Goal: Information Seeking & Learning: Learn about a topic

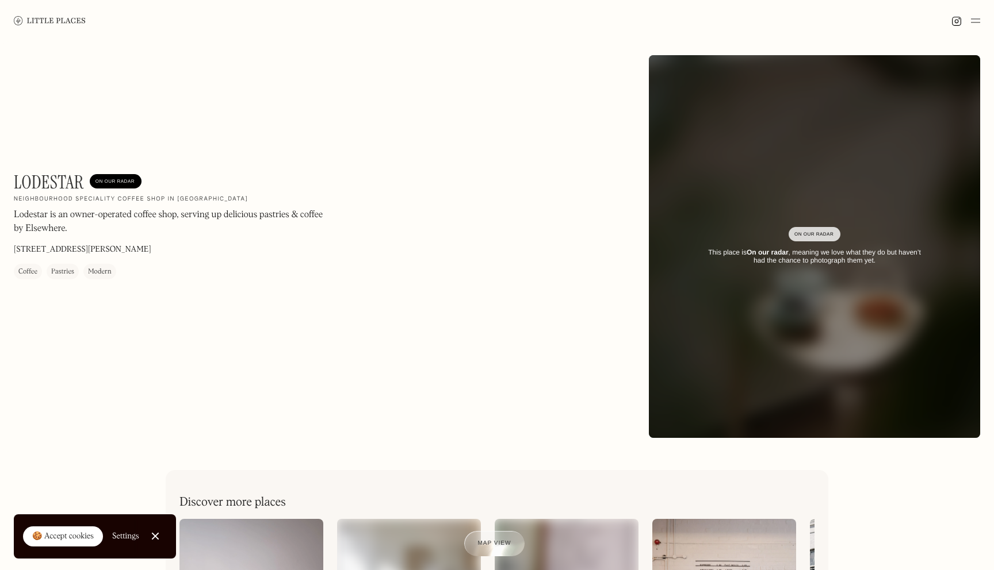
click at [83, 22] on img at bounding box center [50, 20] width 72 height 9
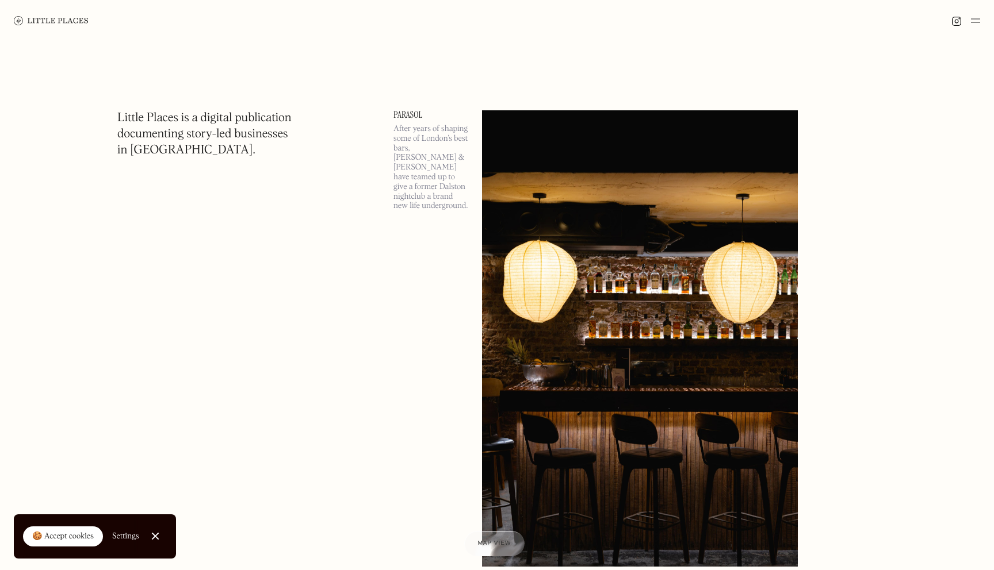
click at [53, 13] on link at bounding box center [51, 20] width 75 height 41
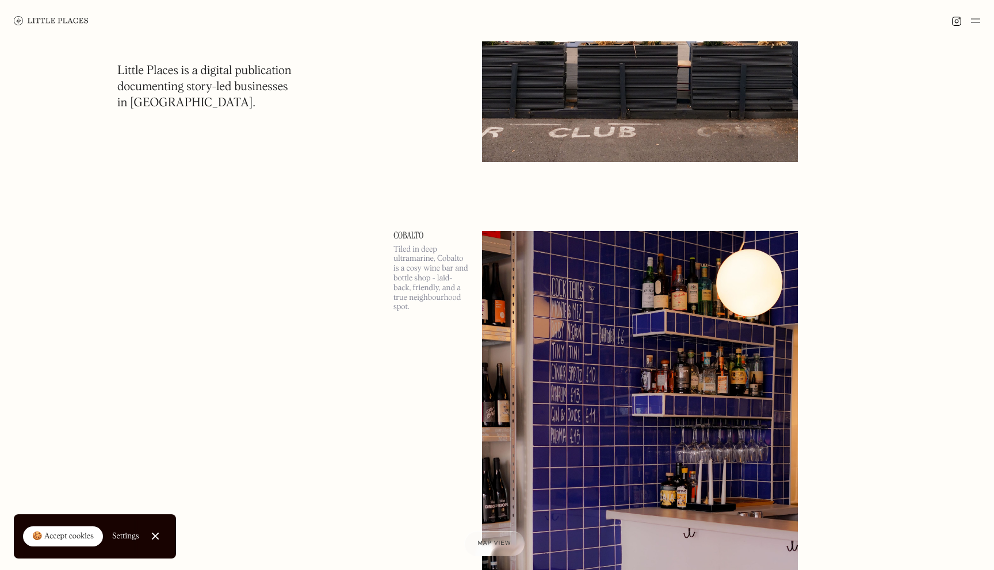
scroll to position [3108, 0]
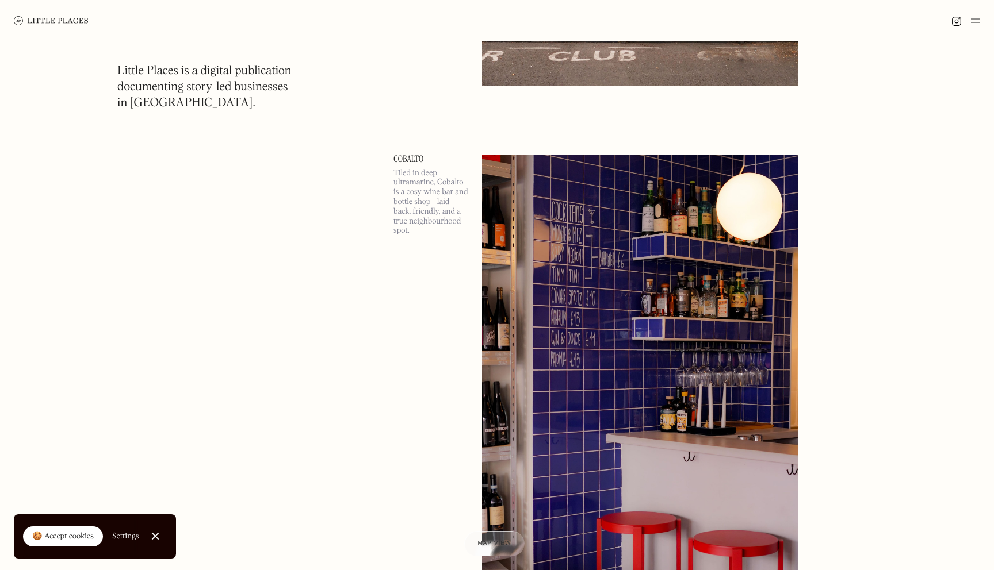
click at [409, 159] on link "Cobalto" at bounding box center [430, 159] width 75 height 9
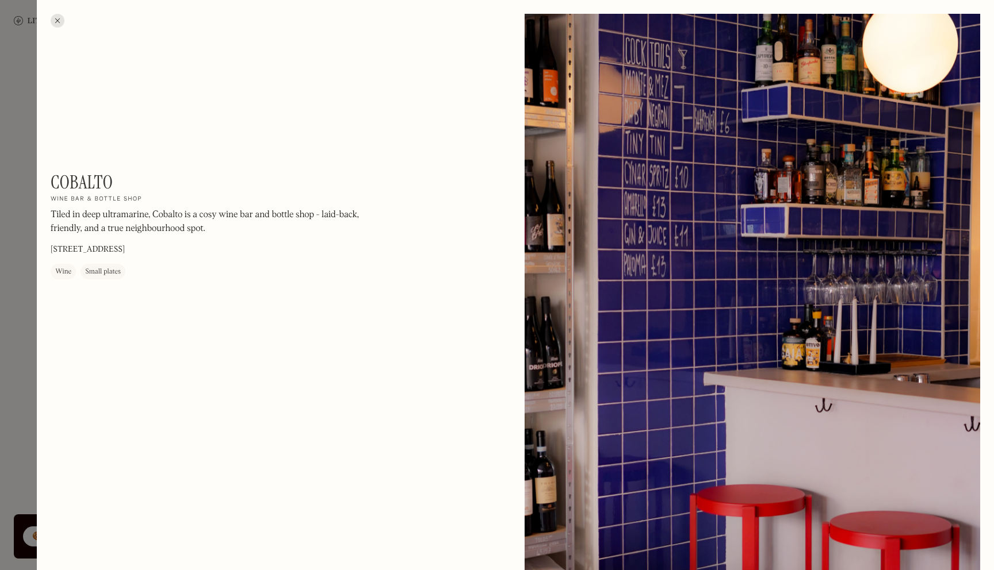
click at [30, 207] on div at bounding box center [497, 285] width 994 height 570
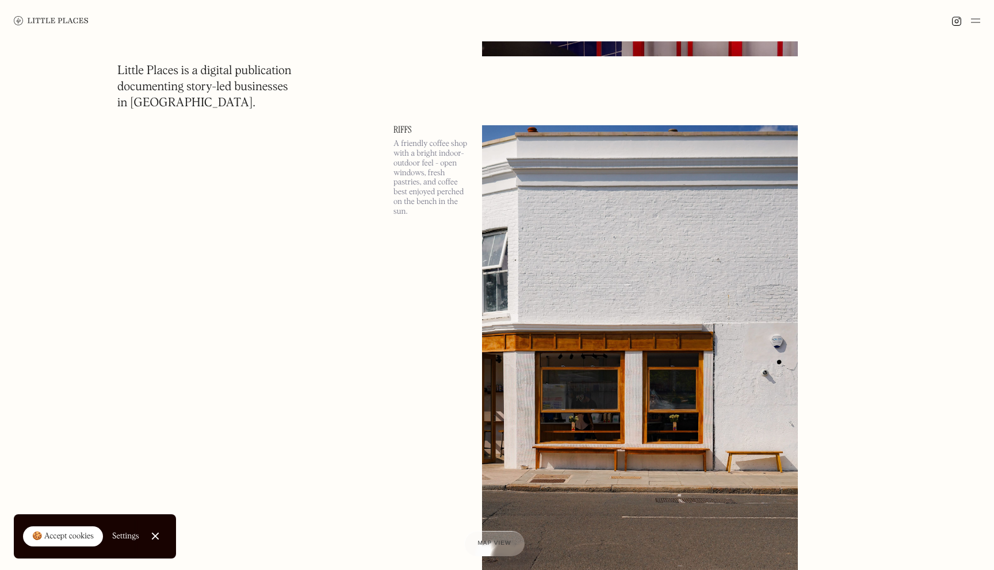
scroll to position [3675, 0]
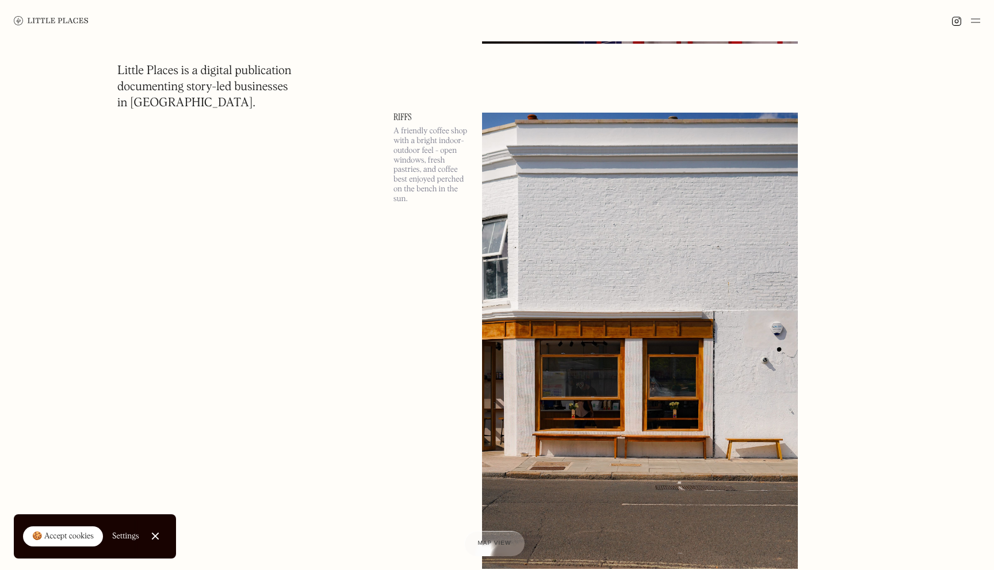
click at [408, 117] on link "Riffs" at bounding box center [430, 117] width 75 height 9
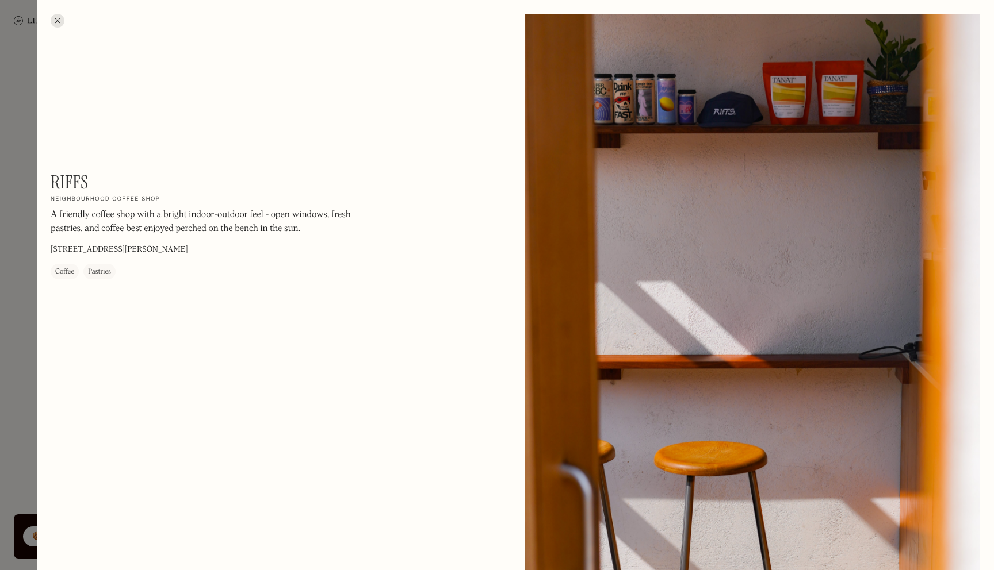
click at [30, 196] on div at bounding box center [497, 285] width 994 height 570
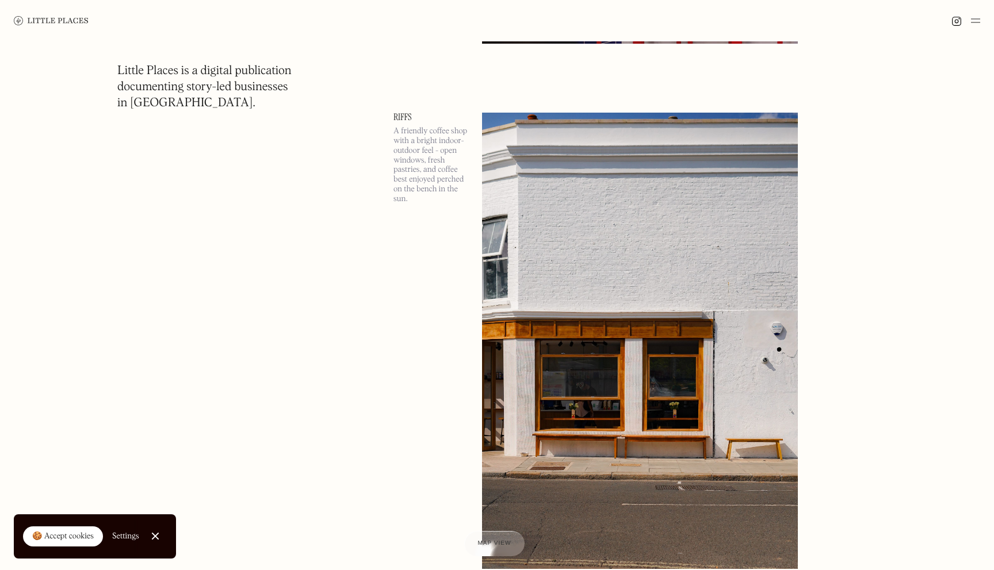
click at [406, 121] on link "Riffs" at bounding box center [430, 117] width 75 height 9
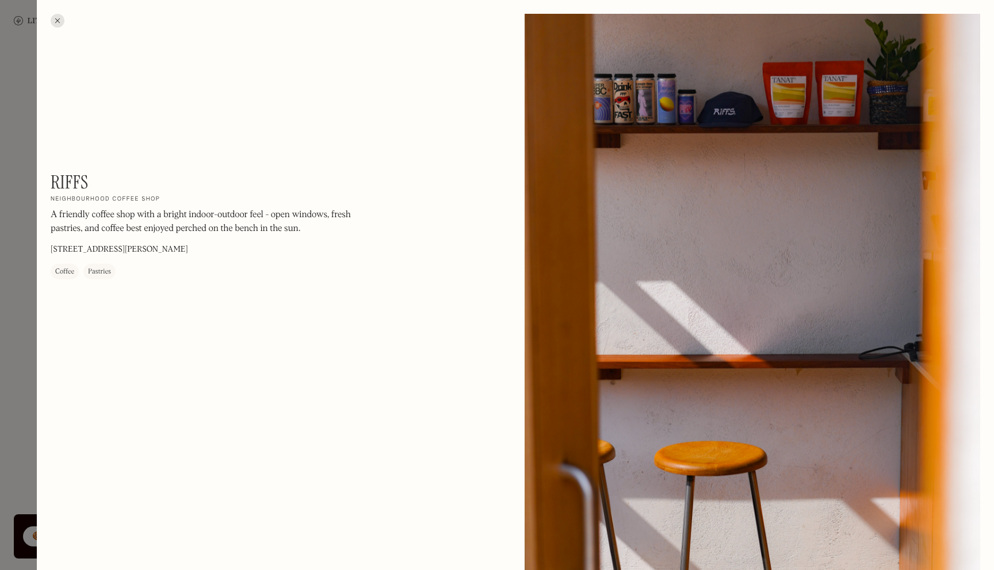
click at [116, 252] on p "5a Normand Rd, London W14 9PT" at bounding box center [119, 250] width 137 height 12
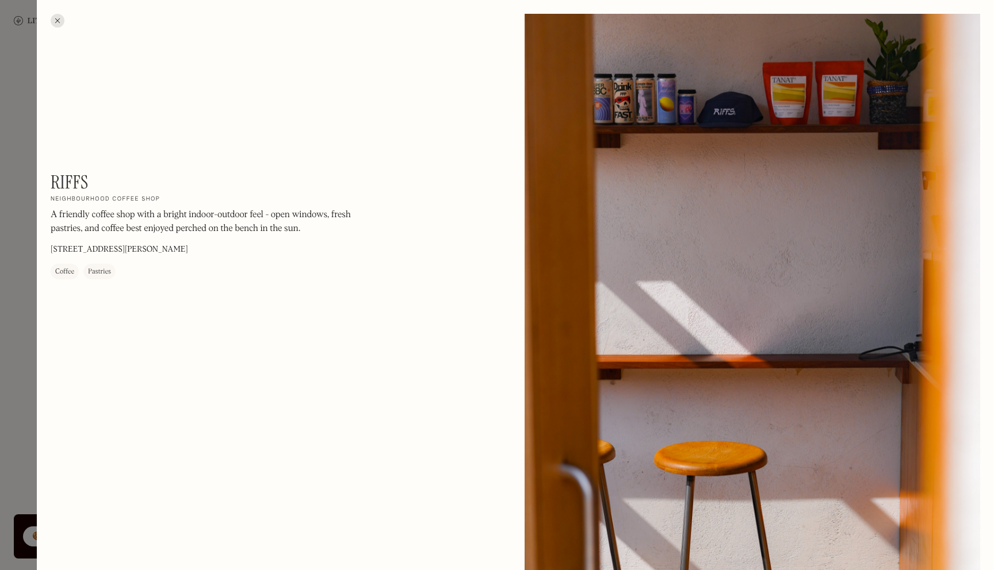
click at [59, 18] on div at bounding box center [58, 21] width 14 height 14
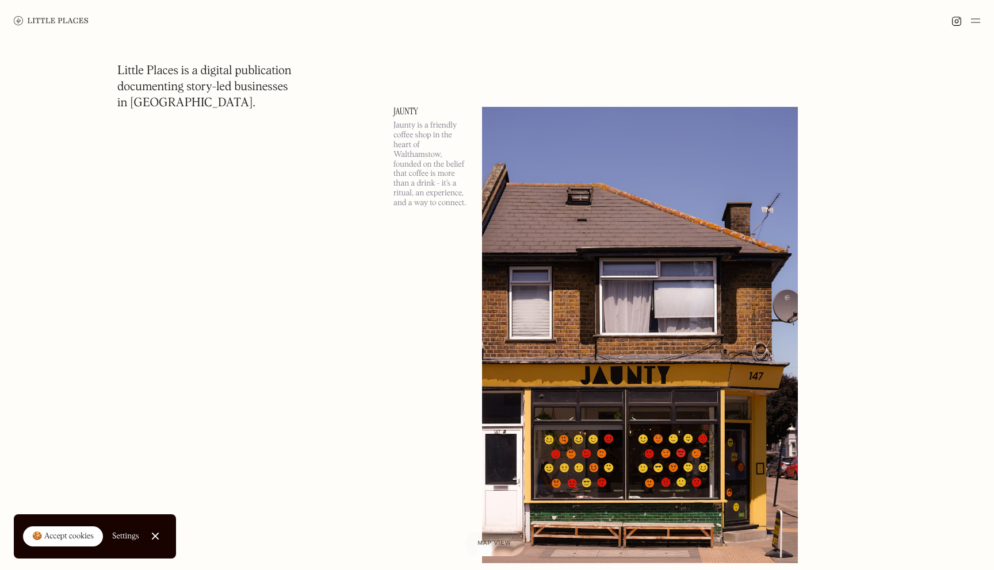
scroll to position [4747, 0]
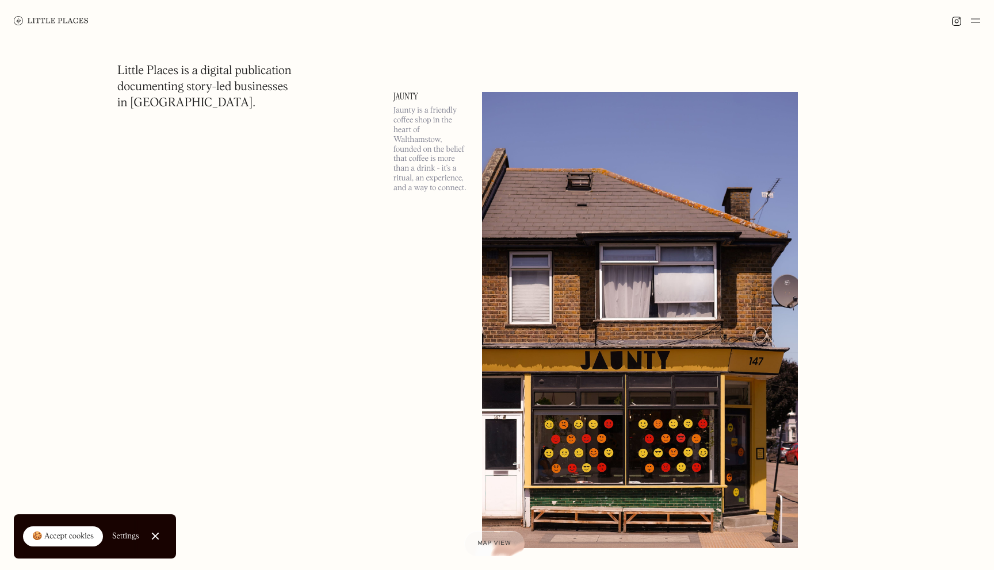
click at [412, 94] on link "Jaunty" at bounding box center [430, 96] width 75 height 9
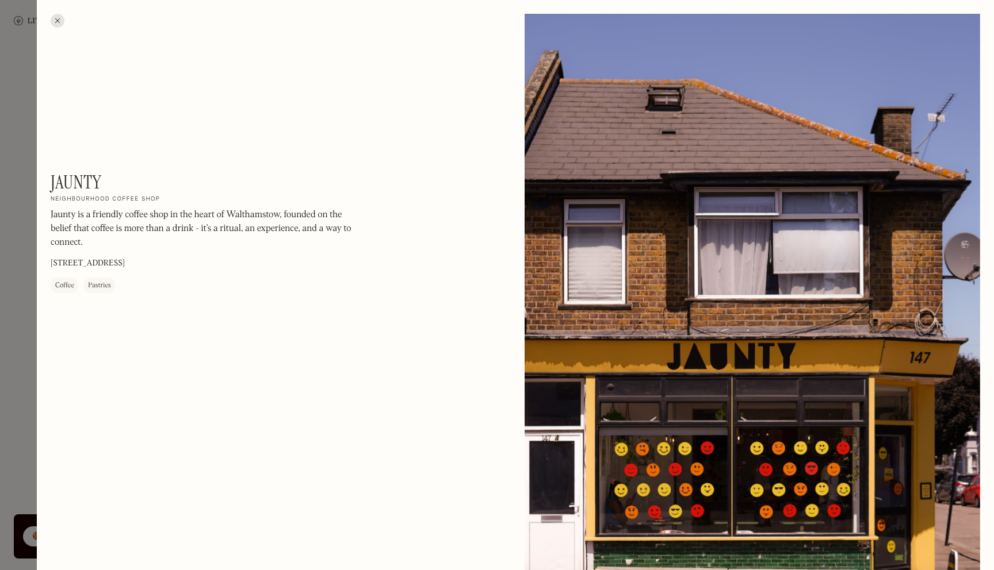
click at [68, 263] on p "147 Forest Rd, London E17 6HF" at bounding box center [88, 264] width 74 height 12
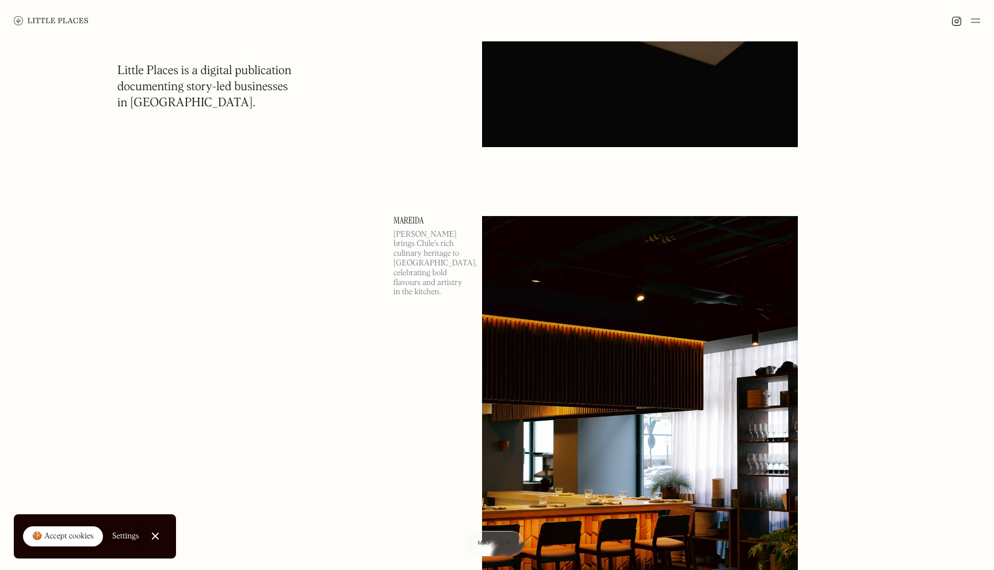
scroll to position [5689, 0]
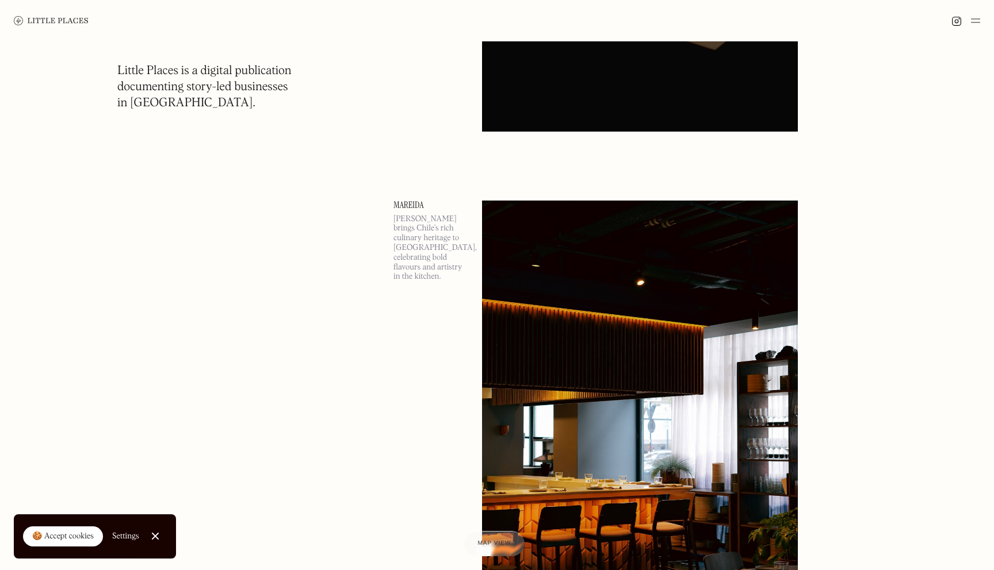
click at [406, 205] on link "Mareida" at bounding box center [430, 205] width 75 height 9
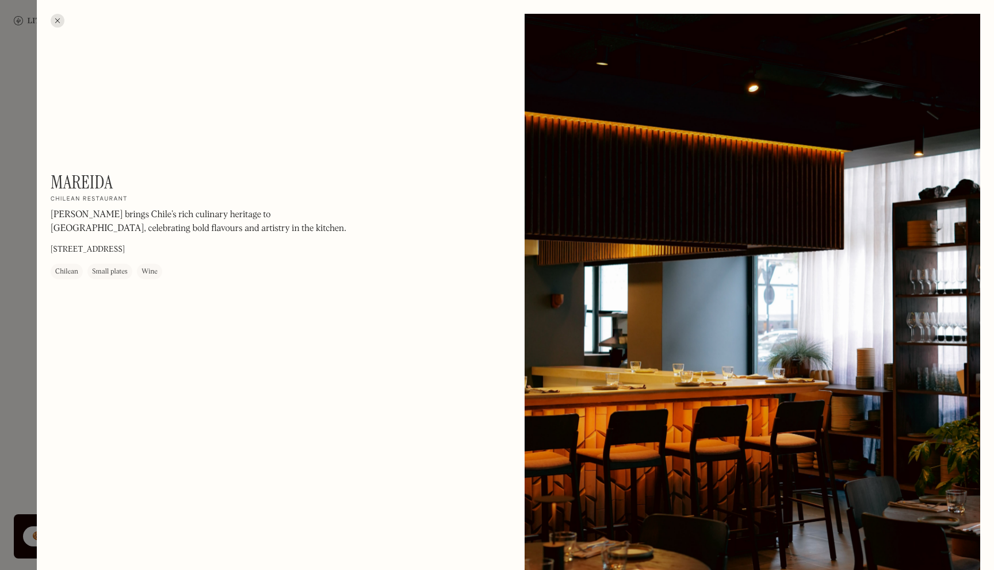
click at [53, 19] on div at bounding box center [58, 21] width 14 height 14
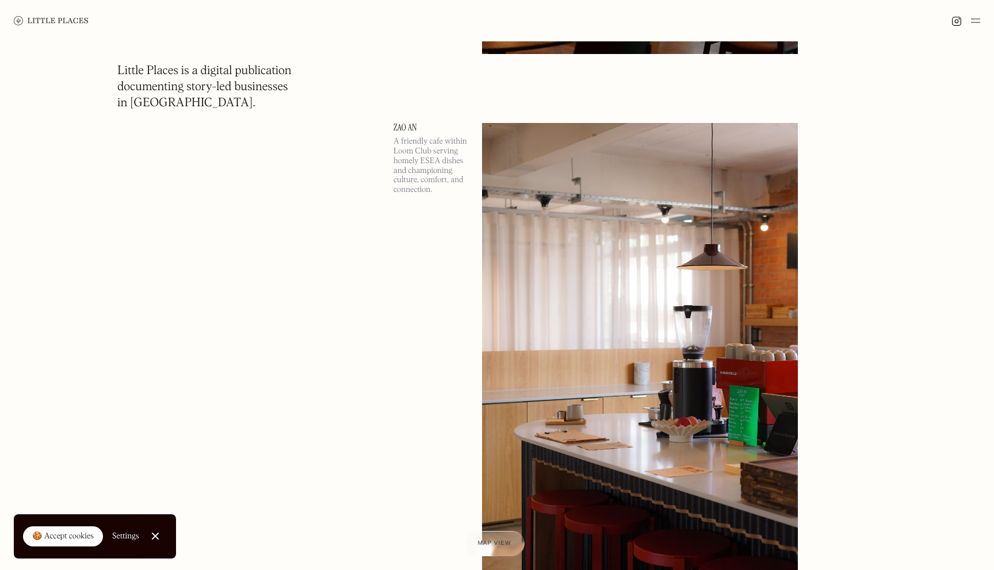
scroll to position [6296, 0]
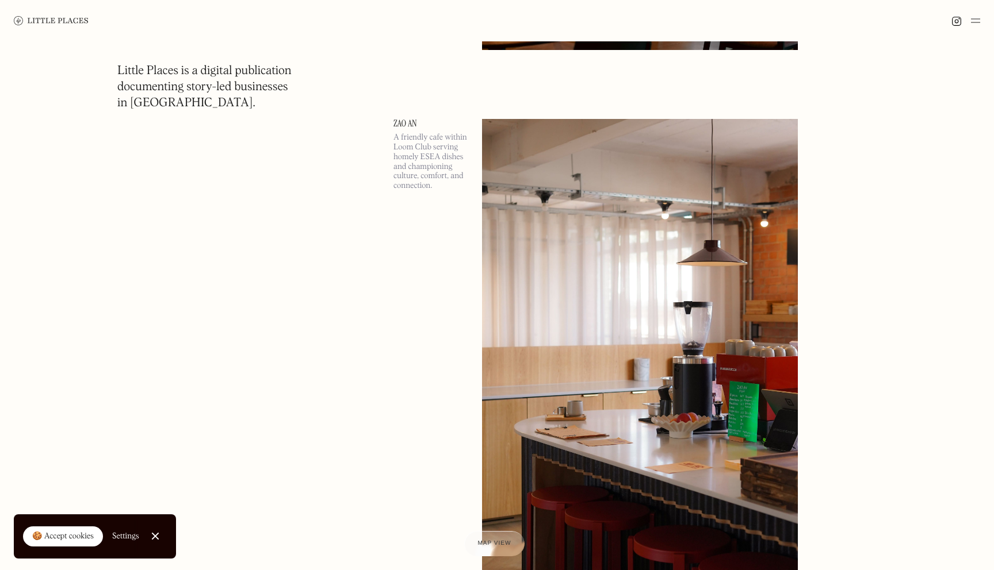
click at [403, 119] on link "Zao An" at bounding box center [430, 123] width 75 height 9
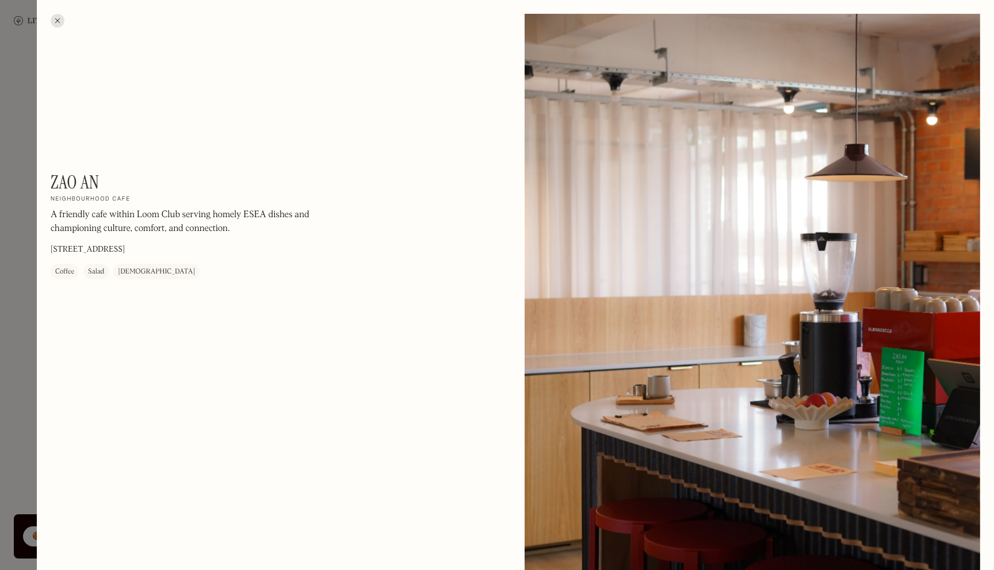
drag, startPoint x: 120, startPoint y: 250, endPoint x: 239, endPoint y: 246, distance: 119.1
click at [239, 246] on div "Zao An On Our Radar Neighbourhood cafe A friendly cafe within Loom Club serving…" at bounding box center [206, 225] width 311 height 108
drag, startPoint x: 52, startPoint y: 183, endPoint x: 105, endPoint y: 183, distance: 53.5
click at [105, 183] on div "Zao An On Our Radar Neighbourhood cafe A friendly cafe within Loom Club serving…" at bounding box center [206, 225] width 311 height 108
click at [8, 170] on div at bounding box center [497, 285] width 994 height 570
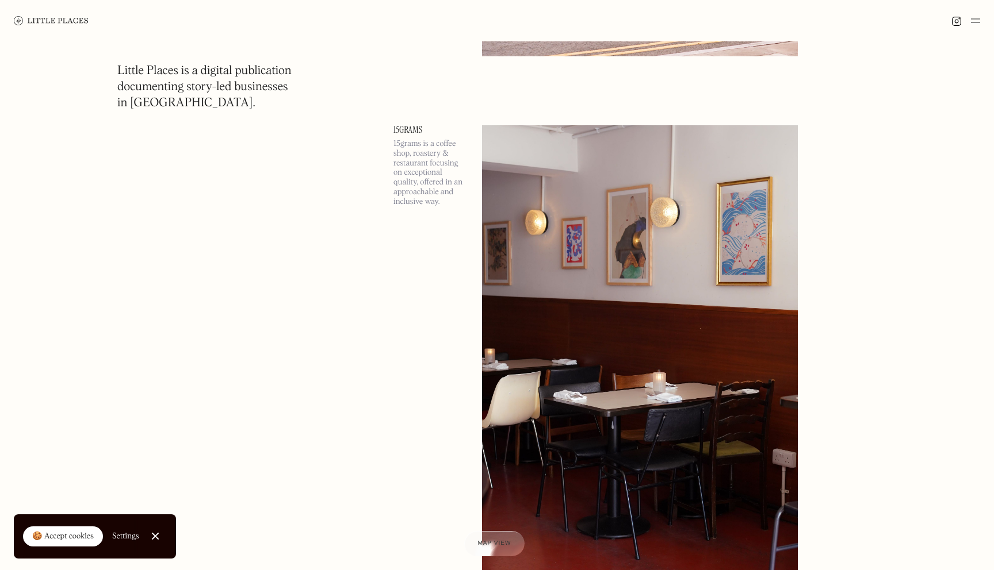
scroll to position [8918, 0]
click at [404, 141] on p "15grams is a coffee shop, roastery & restaurant focusing on exceptional quality…" at bounding box center [430, 172] width 75 height 68
click at [407, 127] on link "15grams" at bounding box center [430, 128] width 75 height 9
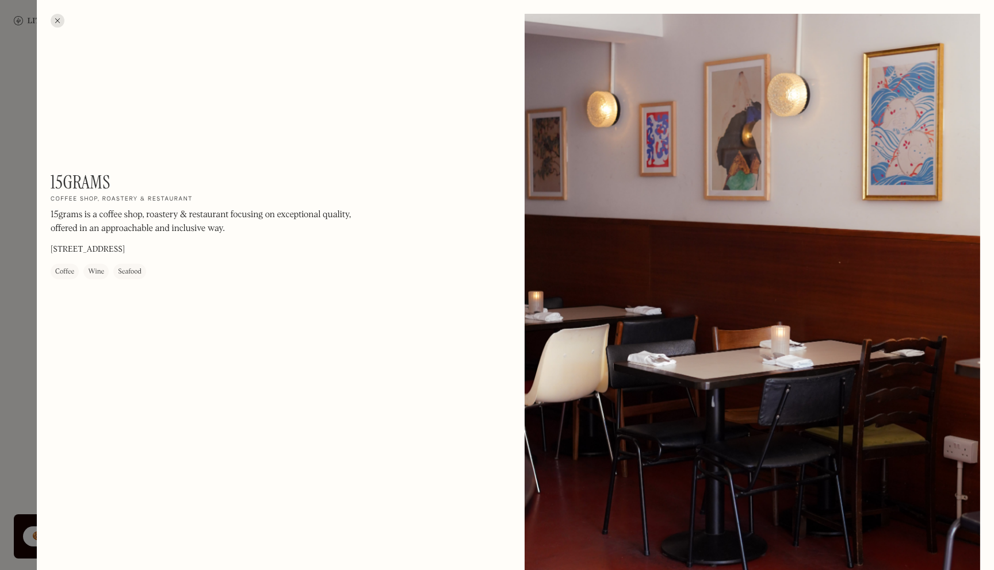
click at [79, 245] on p "30 Tranquil Vale, Blackheath, London SE3 0AX" at bounding box center [88, 250] width 74 height 12
click at [21, 152] on div at bounding box center [497, 285] width 994 height 570
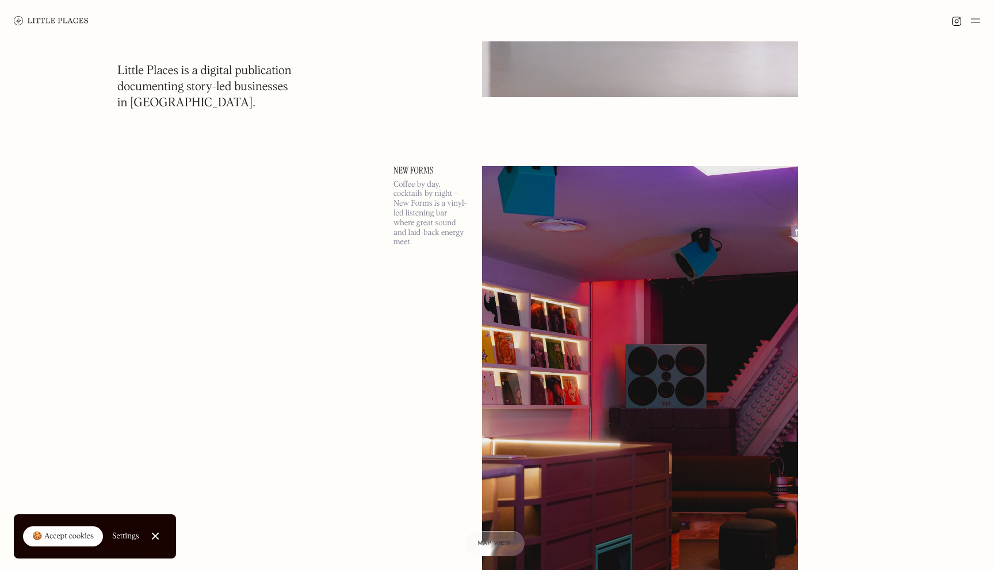
scroll to position [12030, 0]
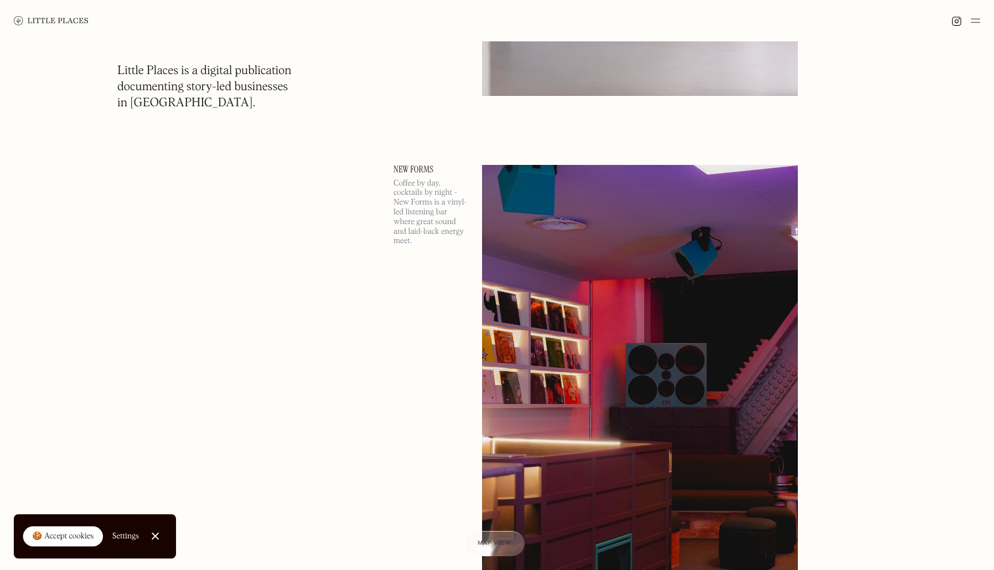
click at [419, 170] on link "New Forms" at bounding box center [430, 169] width 75 height 9
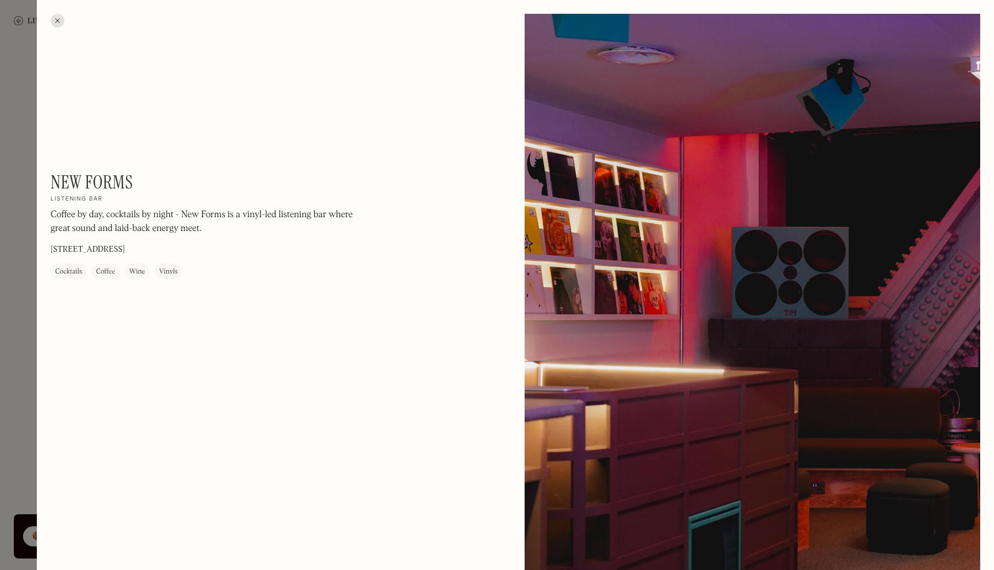
click at [125, 248] on p "Unit 4, 9 Chelsea Manor St, London SW3 3TW" at bounding box center [88, 250] width 74 height 12
click at [12, 164] on div at bounding box center [497, 285] width 994 height 570
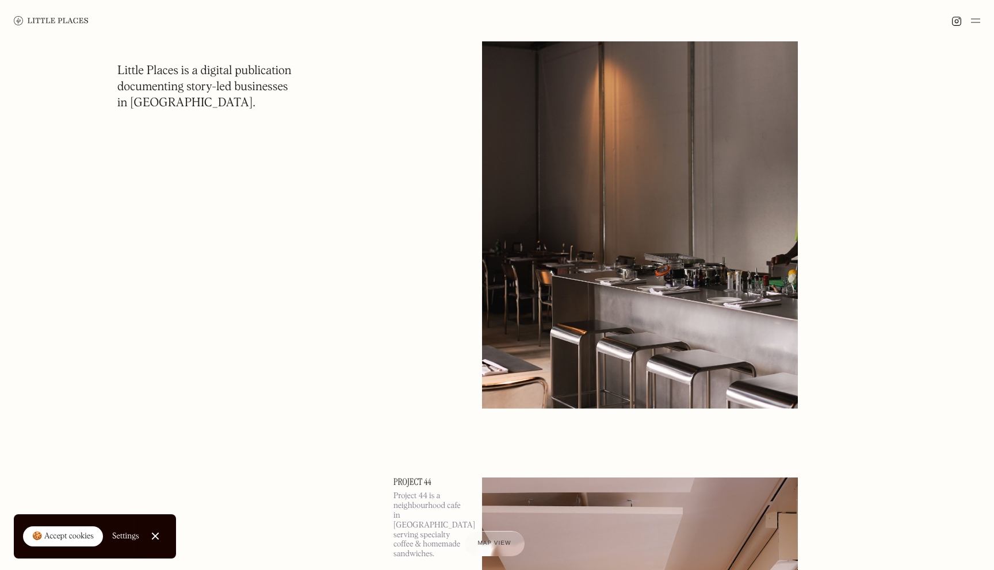
scroll to position [13724, 0]
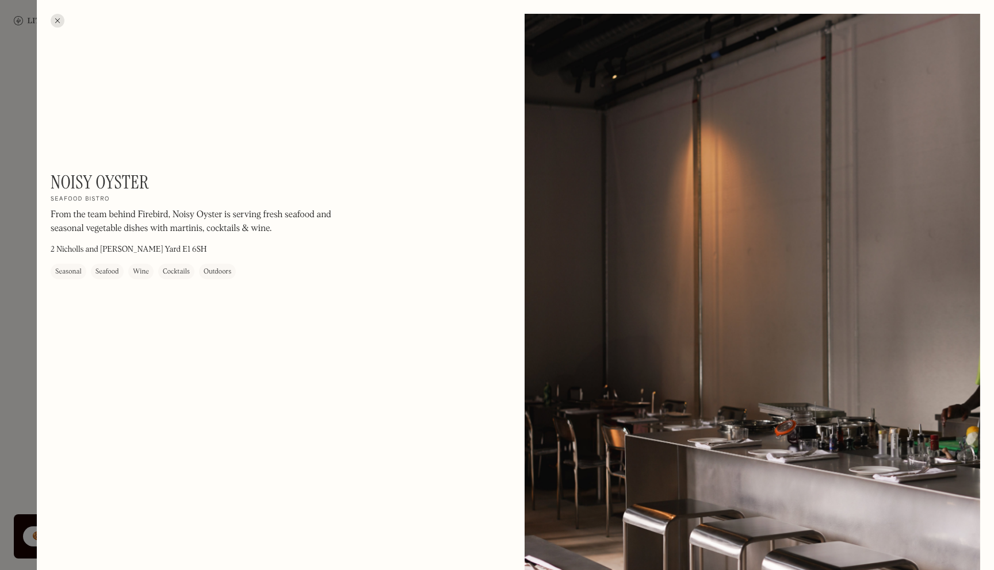
click at [72, 189] on h1 "Noisy Oyster" at bounding box center [100, 182] width 98 height 22
click at [16, 171] on div at bounding box center [497, 285] width 994 height 570
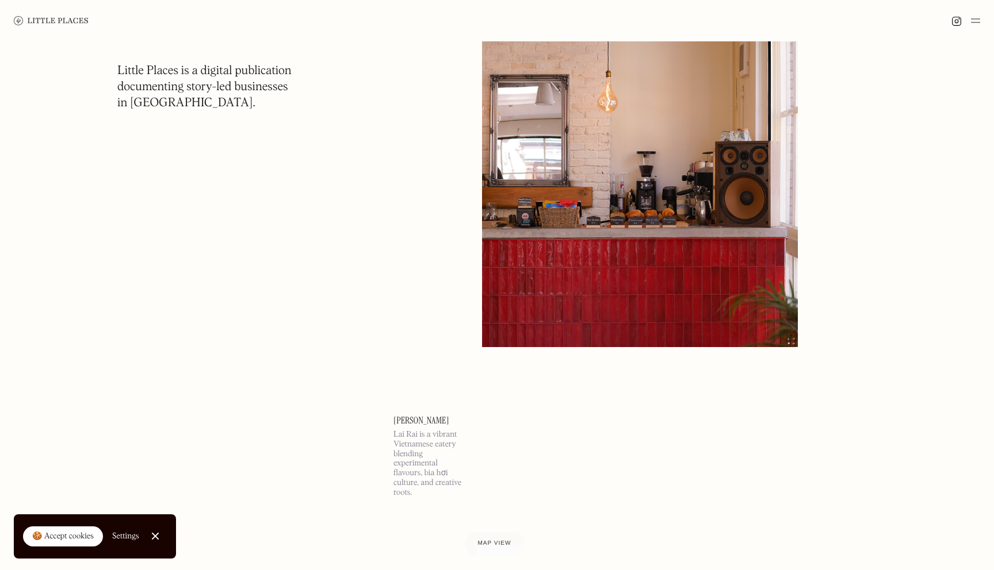
scroll to position [14224, 0]
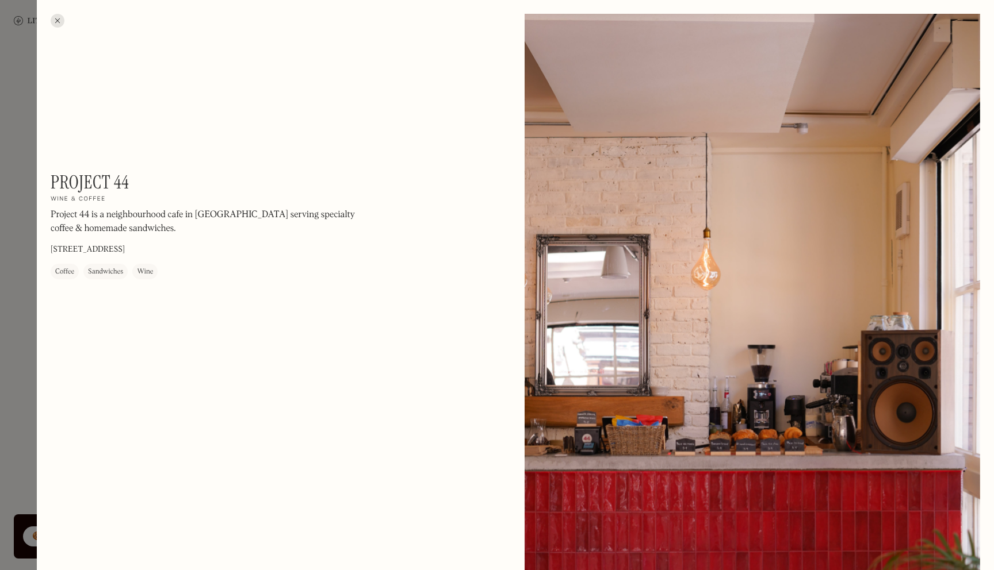
click at [60, 179] on h1 "Project 44" at bounding box center [90, 182] width 78 height 22
click at [25, 133] on div at bounding box center [497, 285] width 994 height 570
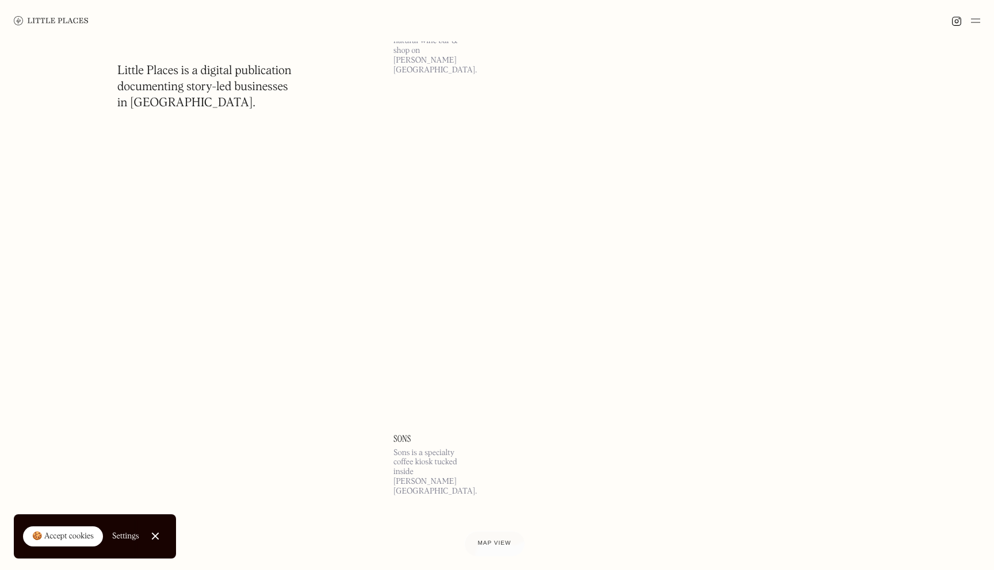
scroll to position [15273, 0]
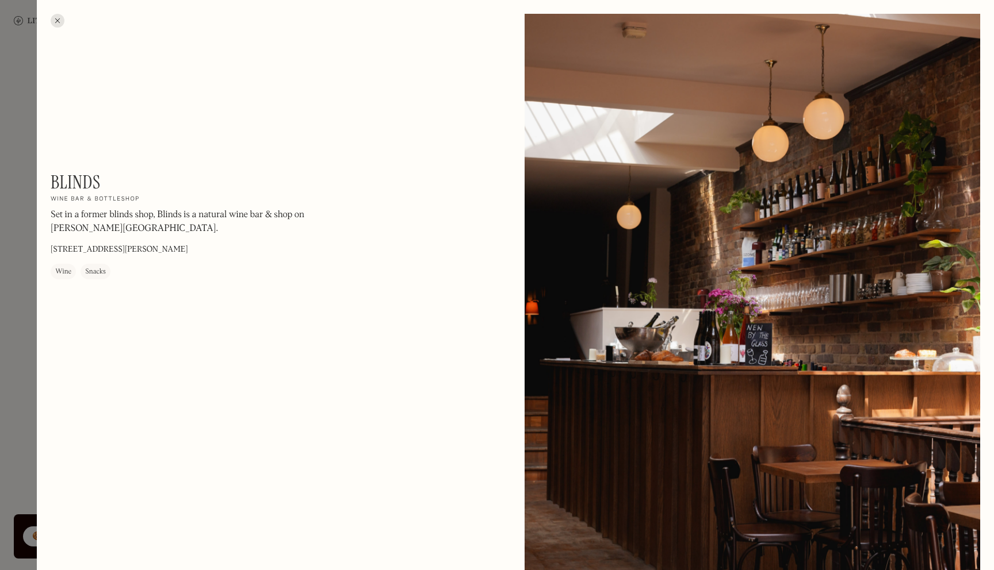
click at [107, 251] on p "279 Hackney Rd, London E2 8NA" at bounding box center [119, 250] width 137 height 12
click at [17, 179] on div at bounding box center [497, 285] width 994 height 570
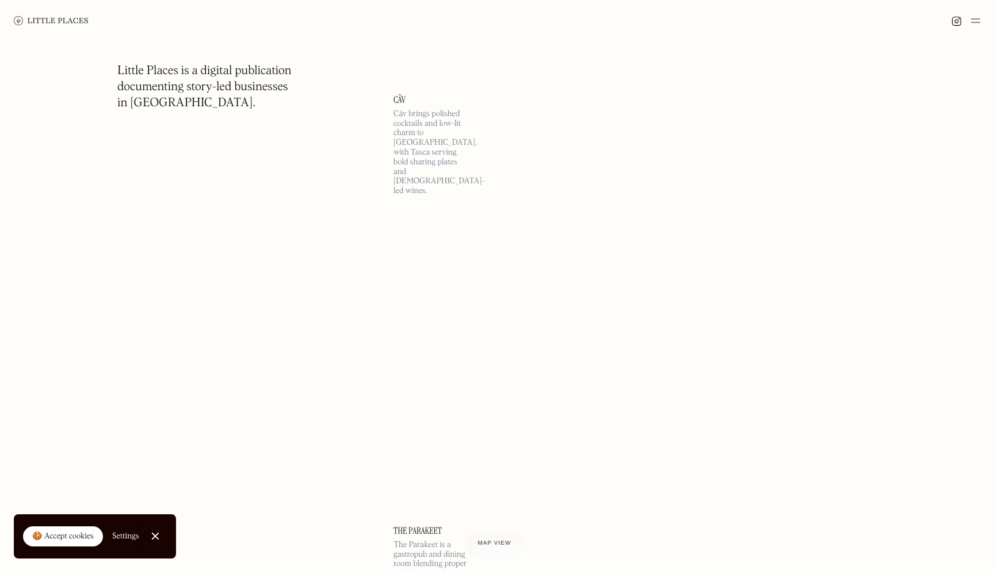
scroll to position [16280, 0]
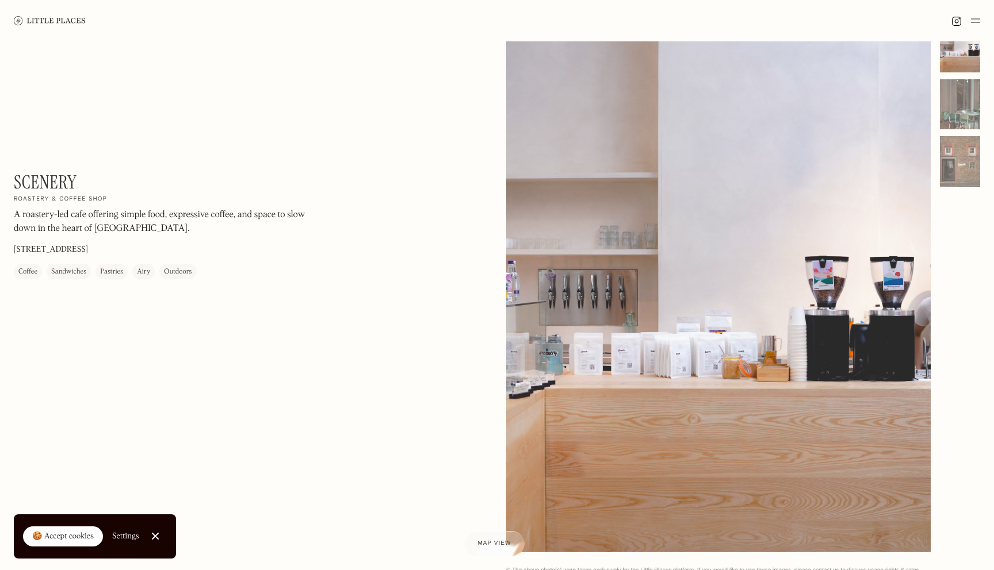
scroll to position [42, 0]
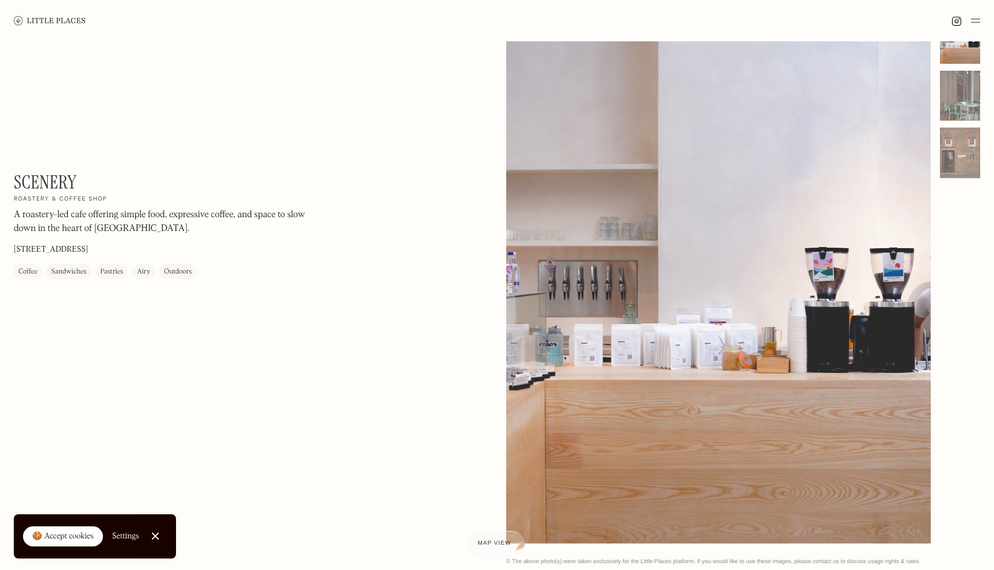
click at [34, 250] on p "171 Union St, London SE1 0LN" at bounding box center [51, 250] width 74 height 12
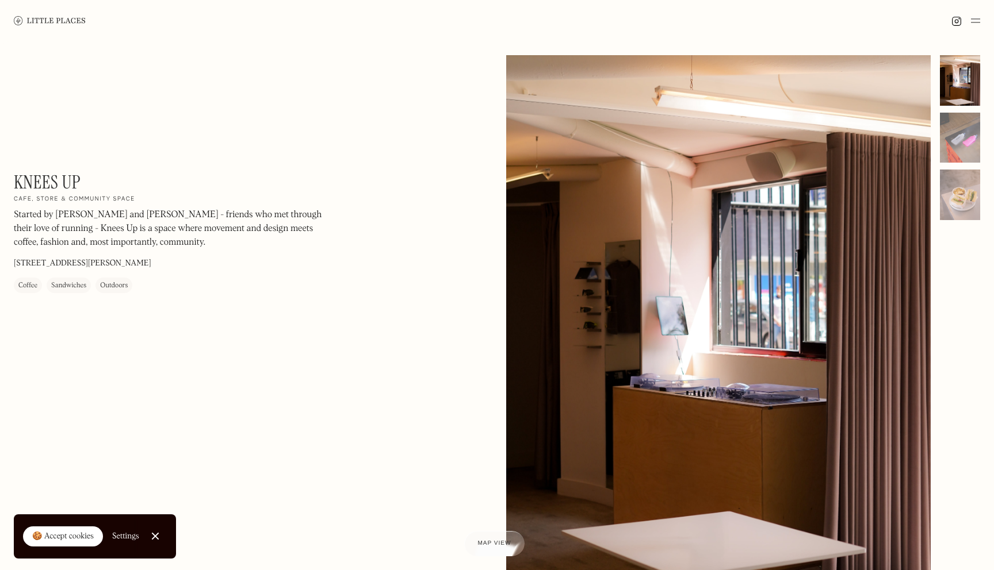
click at [99, 263] on p "[STREET_ADDRESS][PERSON_NAME]" at bounding box center [82, 264] width 137 height 12
click at [52, 181] on h1 "Knees Up" at bounding box center [47, 182] width 67 height 22
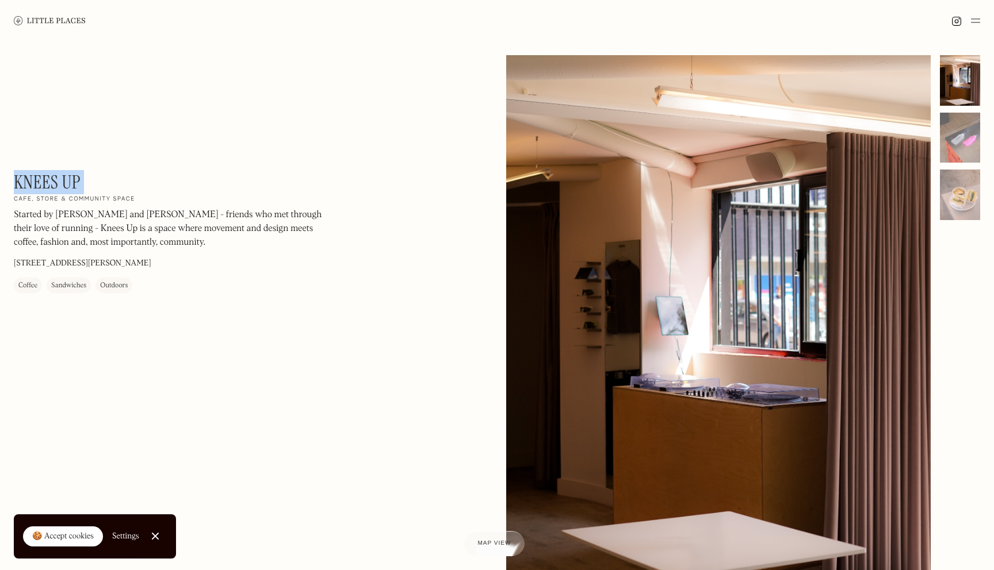
click at [52, 181] on h1 "Knees Up" at bounding box center [47, 182] width 67 height 22
